Goal: Task Accomplishment & Management: Manage account settings

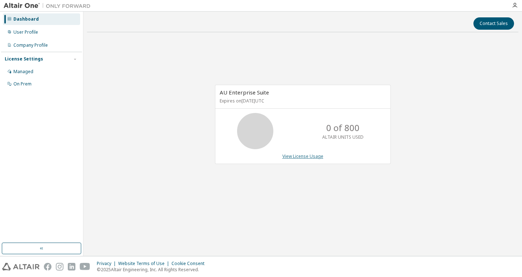
click at [289, 155] on link "View License Usage" at bounding box center [303, 156] width 41 height 6
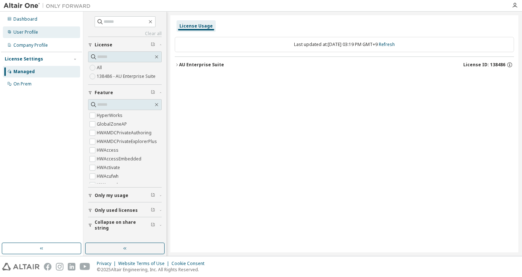
click at [36, 32] on div "User Profile" at bounding box center [25, 32] width 25 height 6
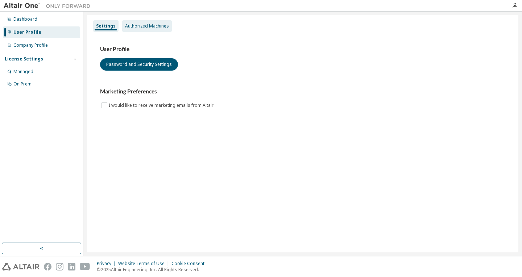
click at [145, 25] on div "Authorized Machines" at bounding box center [147, 26] width 44 height 6
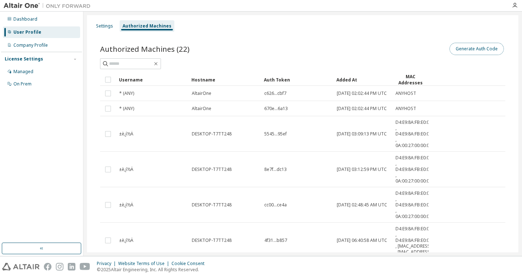
click at [462, 49] on button "Generate Auth Code" at bounding box center [477, 49] width 54 height 12
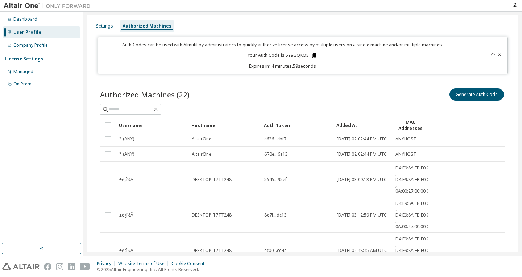
click at [314, 55] on icon at bounding box center [315, 55] width 4 height 5
click at [313, 55] on icon at bounding box center [315, 55] width 4 height 5
click at [222, 68] on p "Expires in 9 minutes, 4 seconds" at bounding box center [282, 66] width 361 height 6
click at [313, 55] on icon at bounding box center [315, 55] width 4 height 5
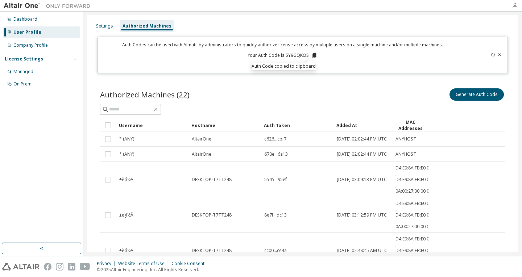
click at [516, 5] on icon "button" at bounding box center [515, 6] width 6 height 6
